Goal: Contribute content: Add original content to the website for others to see

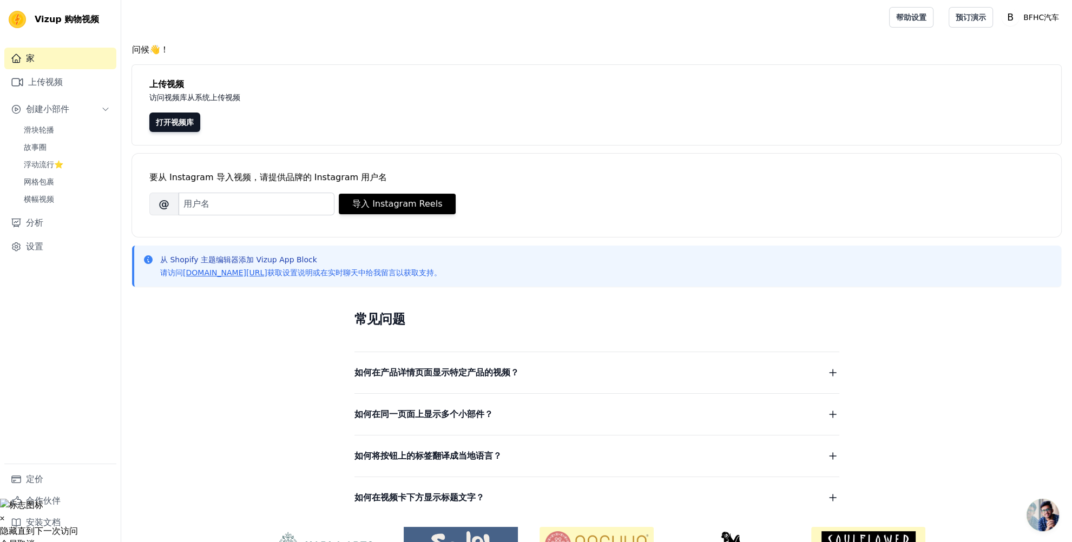
click at [608, 18] on div at bounding box center [503, 17] width 747 height 35
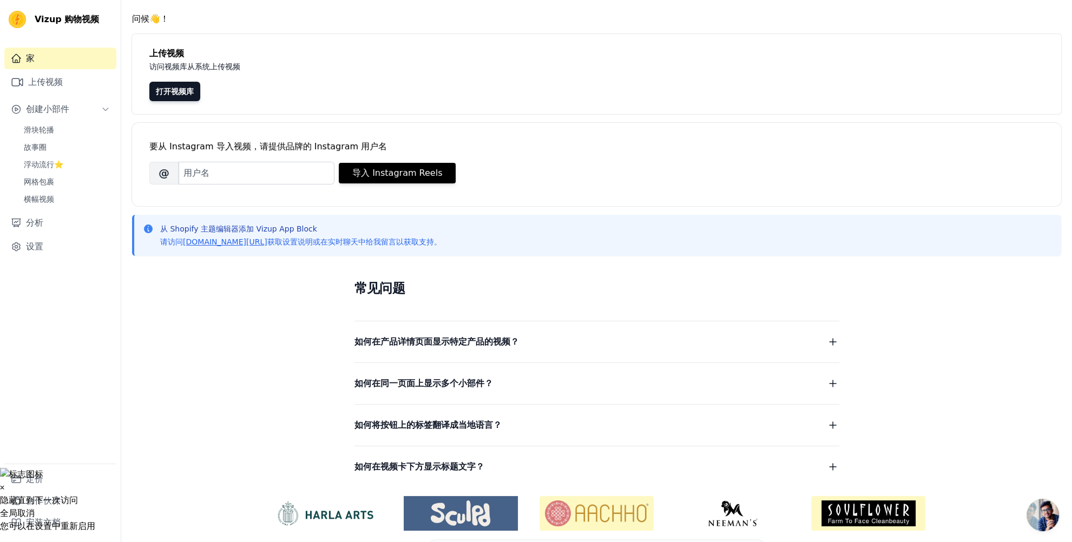
scroll to position [64, 0]
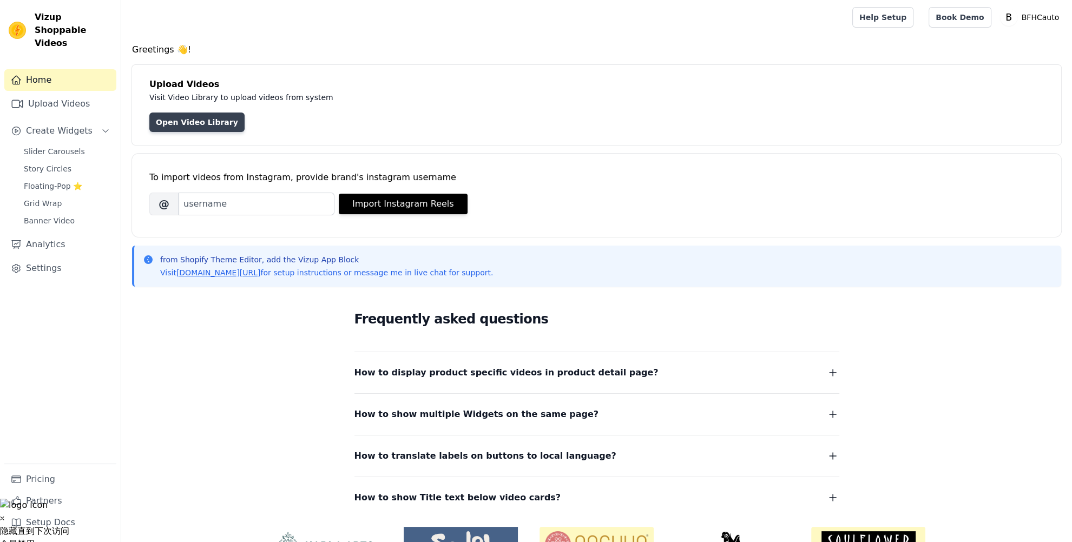
click at [208, 128] on link "Open Video Library" at bounding box center [196, 122] width 95 height 19
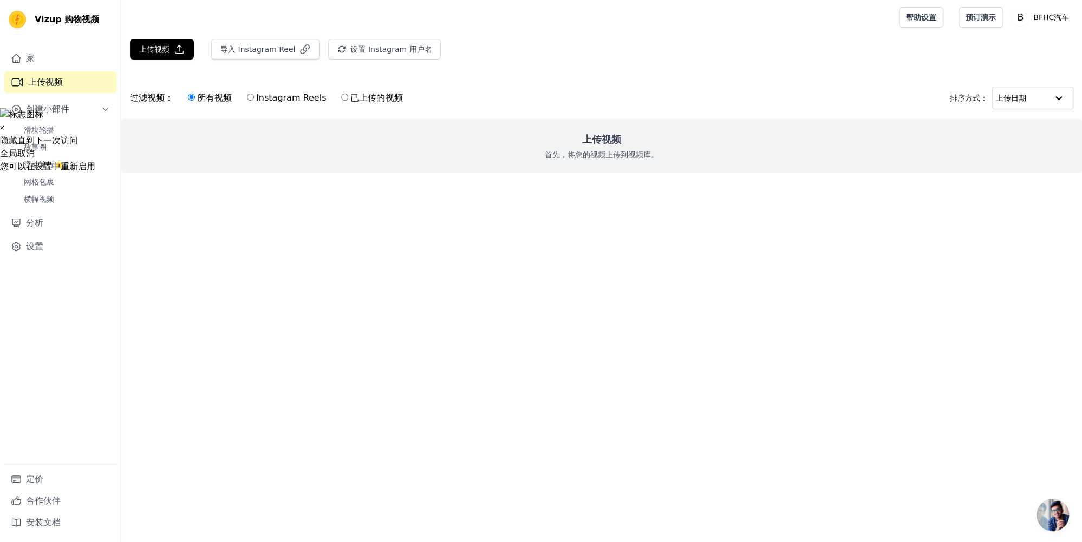
click at [468, 215] on main "上传视频 导入 Instagram Reel 设置 Instagram 用户名 导入最新的 IG Reels 过滤视频： 所有视频 Instagram Ree…" at bounding box center [601, 126] width 960 height 182
click at [167, 52] on font "上传视频" at bounding box center [154, 49] width 30 height 9
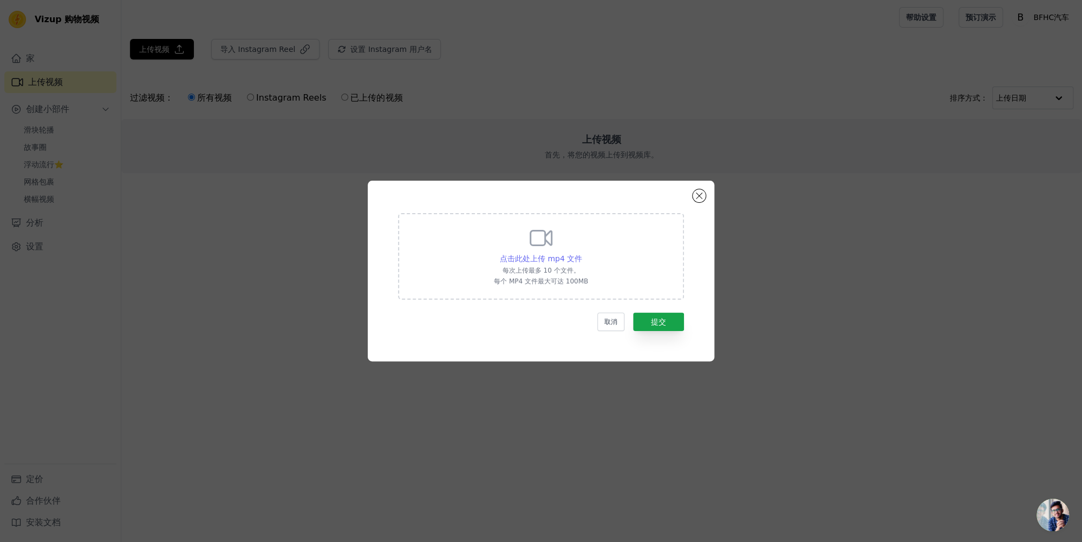
click at [568, 253] on div "点击此处上传 mp4 文件" at bounding box center [541, 258] width 82 height 11
click at [581, 253] on input "点击此处上传 mp4 文件 每次上传最多 10 个文件。 每个 MP4 文件最大可达 100MB" at bounding box center [581, 253] width 1 height 1
type input "C:\fakepath\cevauto888_TikTok_NoWatermark.mp4"
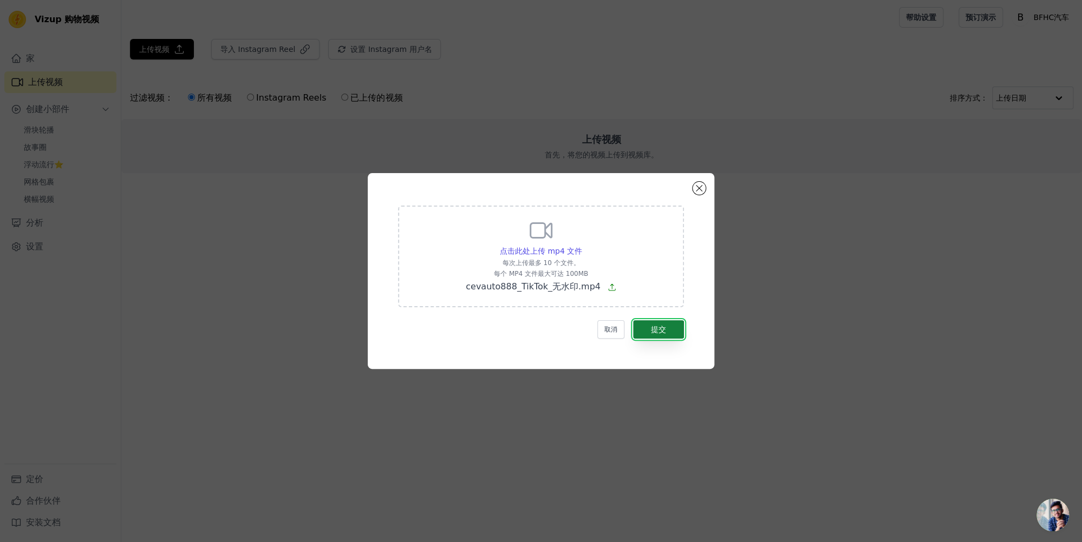
click at [675, 333] on button "提交" at bounding box center [658, 329] width 51 height 18
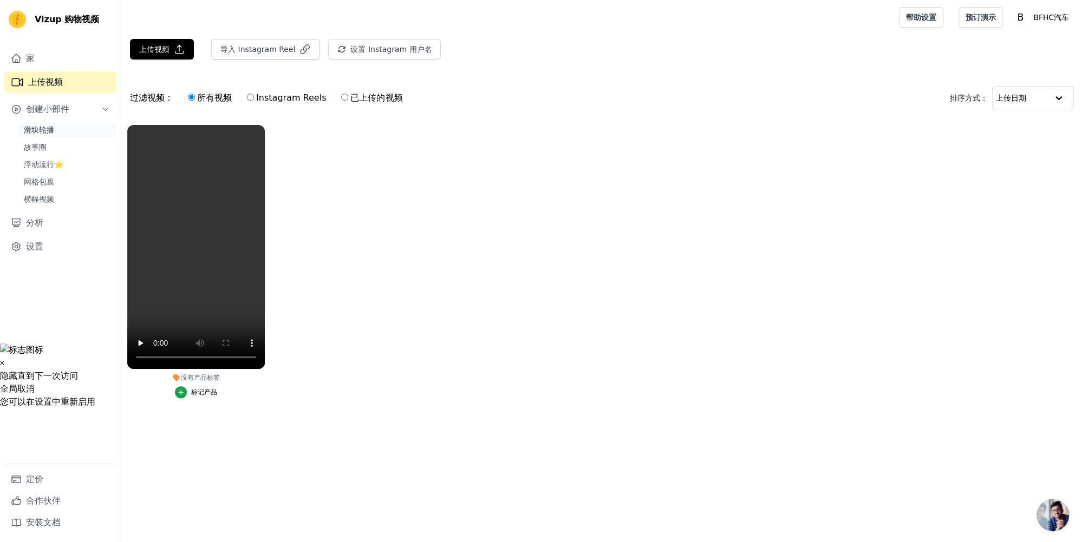
click at [56, 130] on link "滑块轮播" at bounding box center [66, 129] width 99 height 15
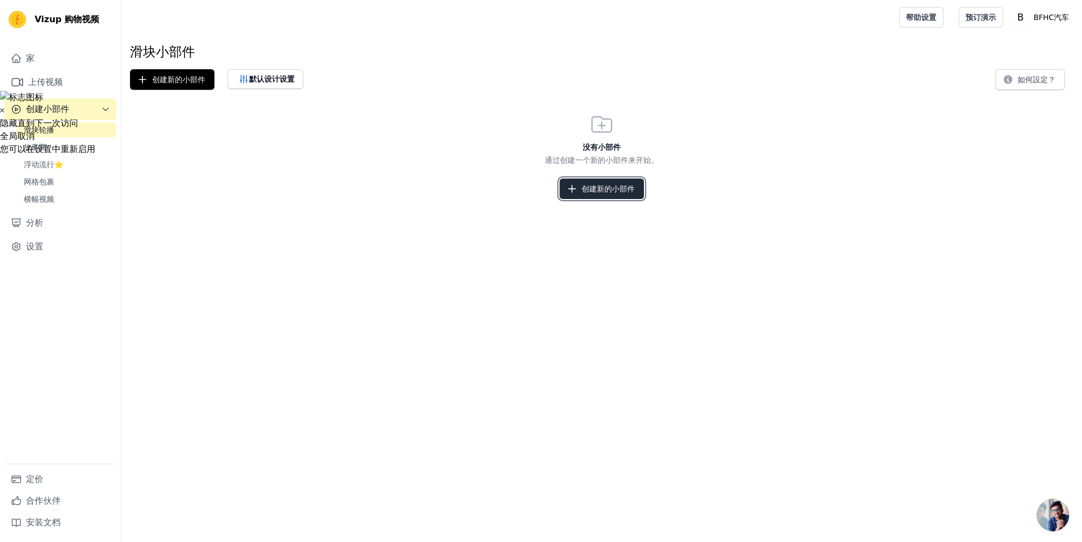
click at [598, 192] on font "创建新的小部件" at bounding box center [607, 189] width 53 height 9
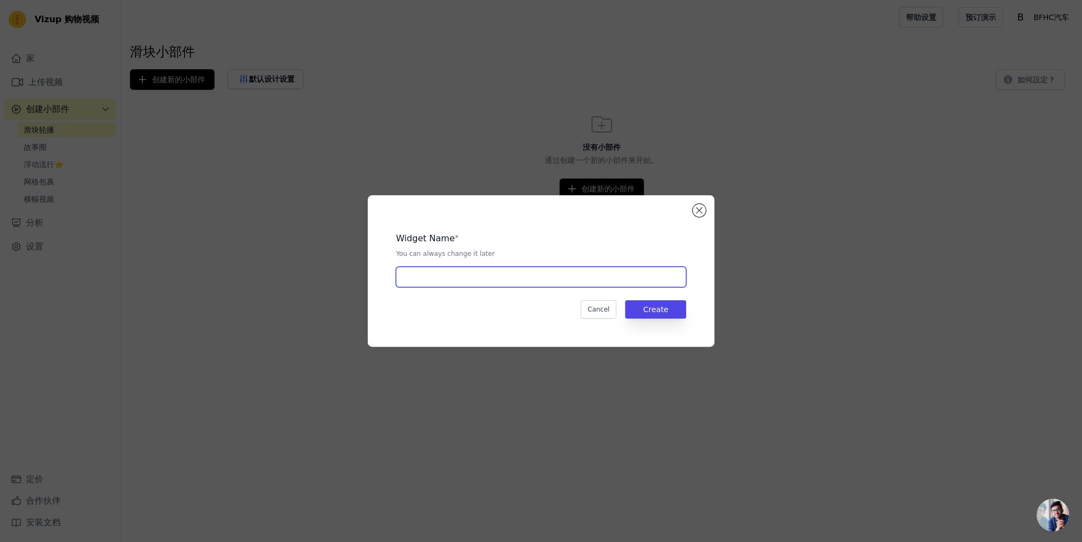
click at [508, 282] on input "text" at bounding box center [541, 277] width 290 height 21
type input "Car"
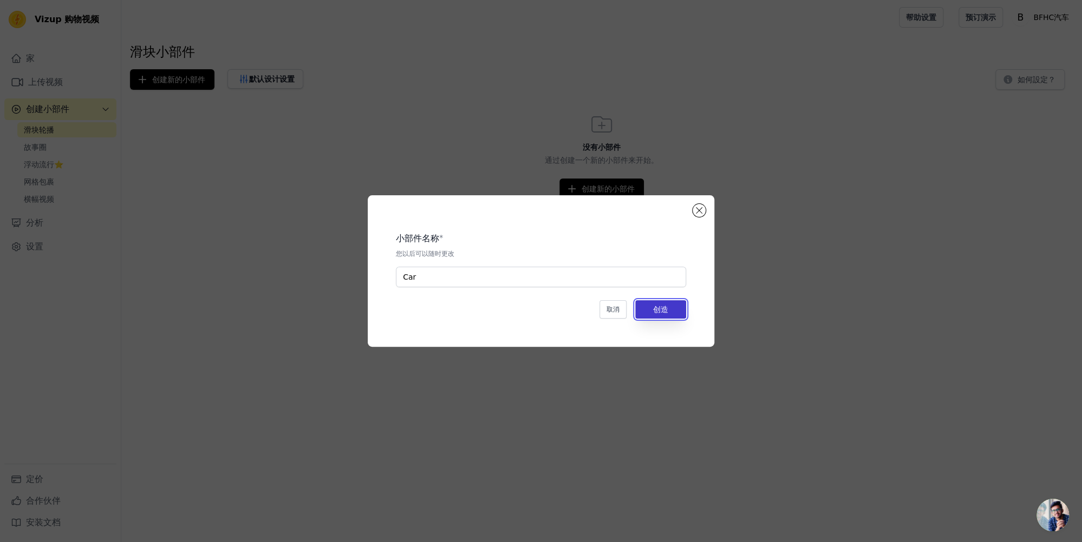
click at [673, 312] on button "创造" at bounding box center [660, 309] width 51 height 18
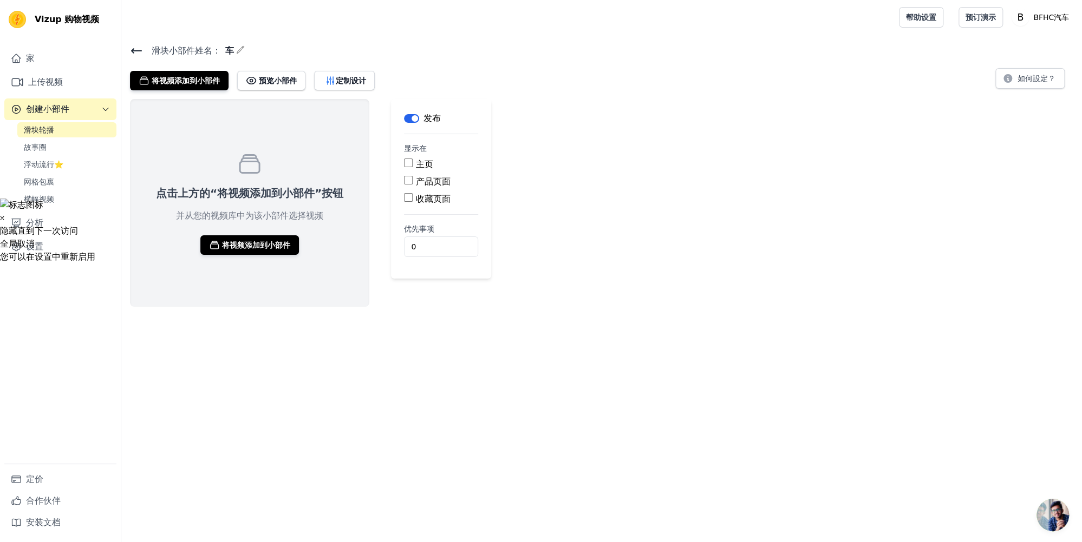
drag, startPoint x: 405, startPoint y: 180, endPoint x: 406, endPoint y: 186, distance: 5.5
click at [405, 180] on input "产品页面" at bounding box center [408, 180] width 9 height 9
checkbox input "true"
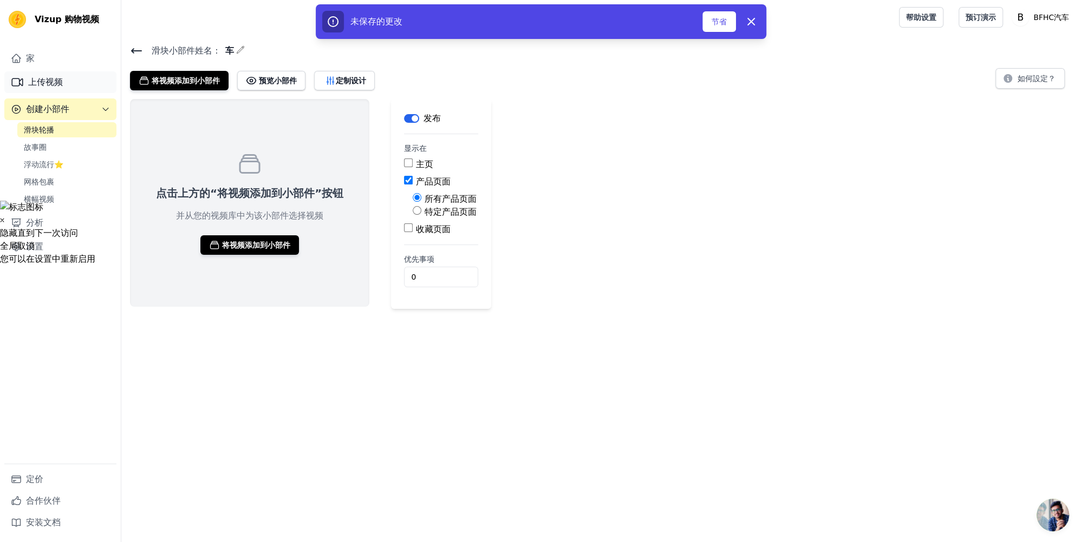
click at [77, 78] on link "上传视频" at bounding box center [60, 82] width 112 height 22
